Goal: Register for event/course

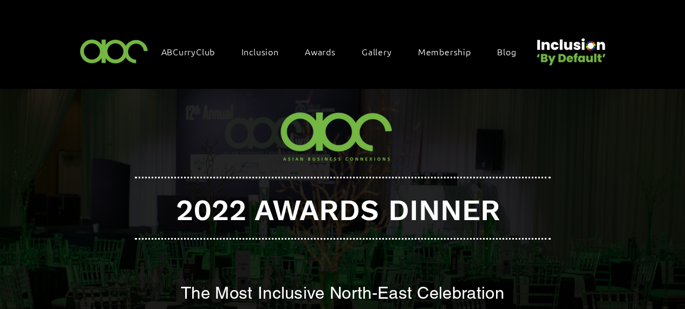
scroll to position [22, 0]
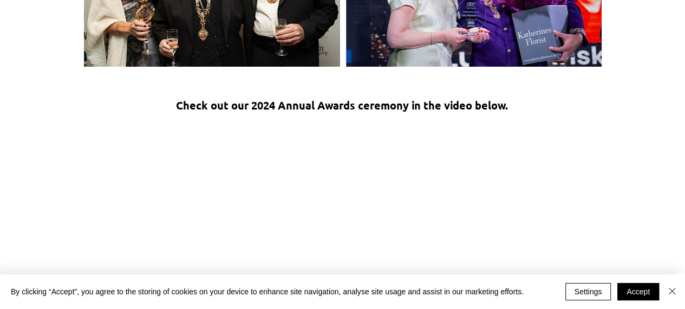
scroll to position [1474, 0]
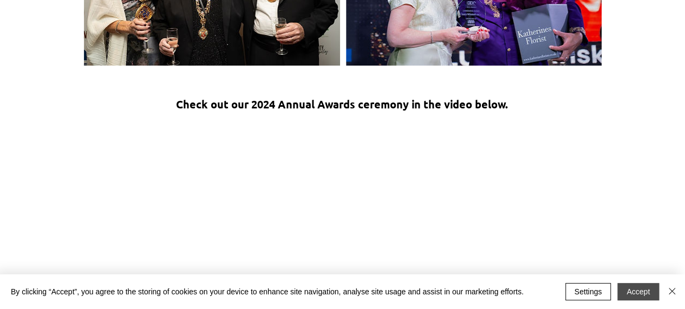
click at [623, 295] on button "Accept" at bounding box center [639, 291] width 42 height 17
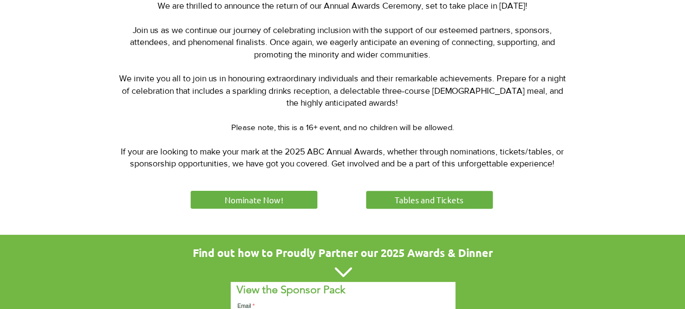
scroll to position [457, 0]
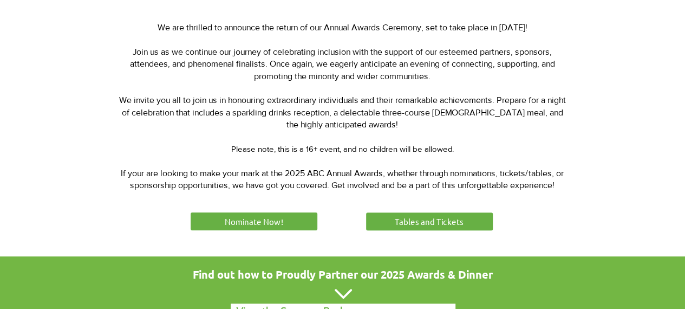
click at [402, 208] on div at bounding box center [342, 98] width 685 height 315
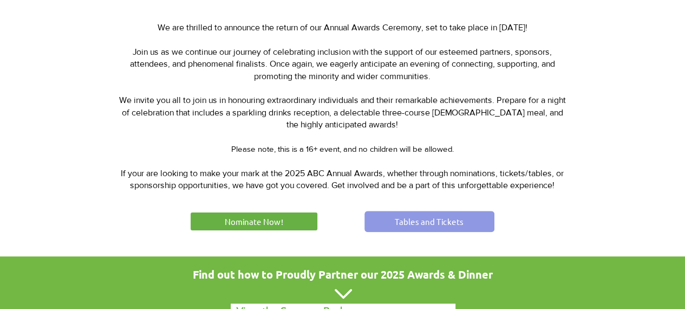
click at [403, 217] on span "Tables and Tickets" at bounding box center [429, 221] width 69 height 11
